Goal: Browse casually

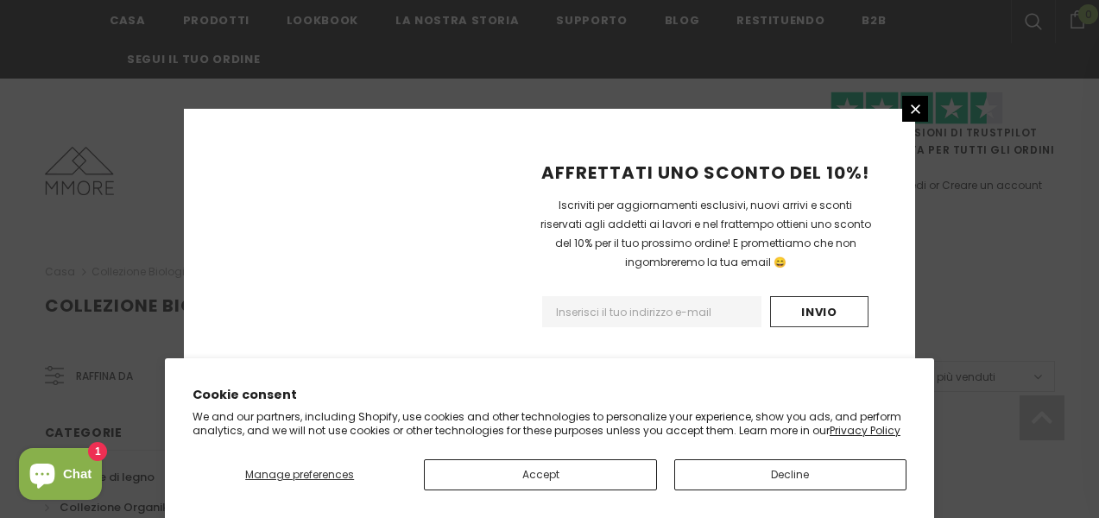
scroll to position [1287, 0]
